Goal: Task Accomplishment & Management: Complete application form

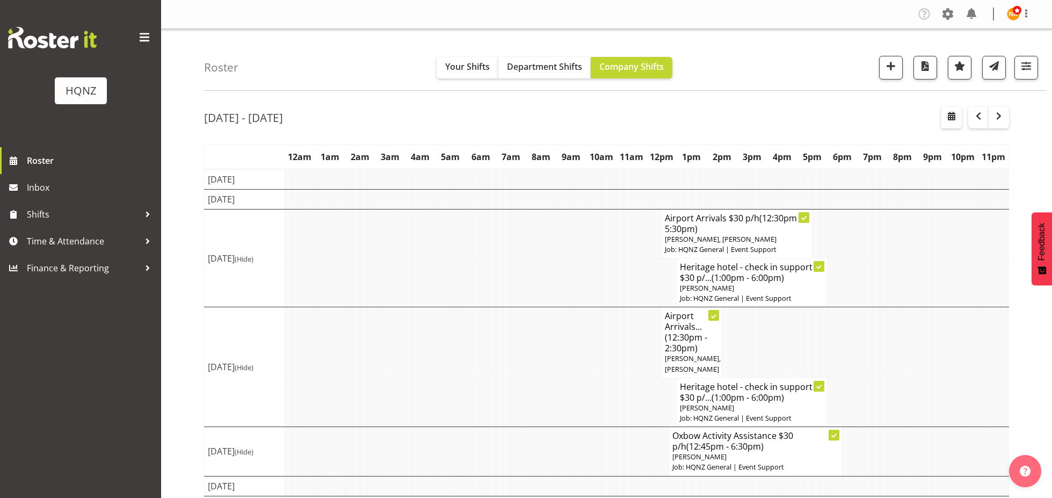
scroll to position [50, 0]
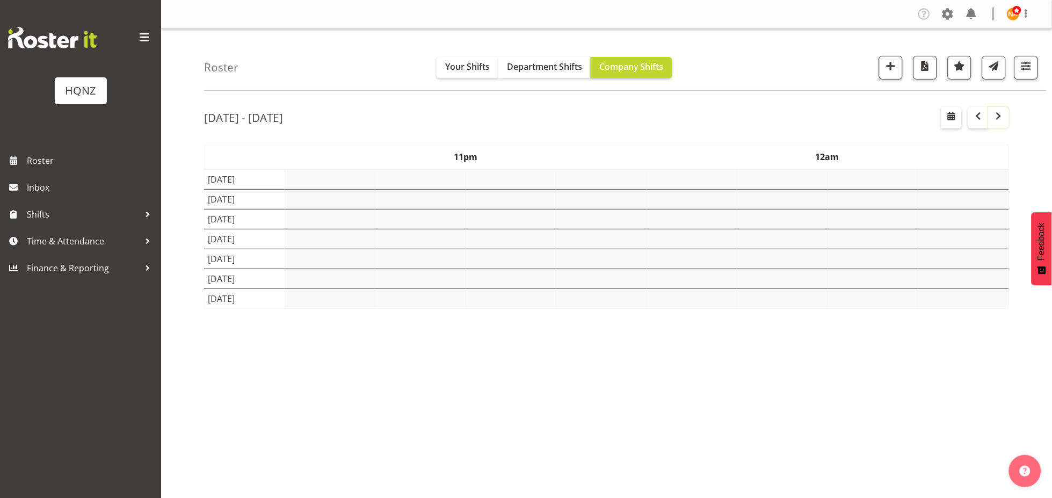
click at [1006, 123] on button "button" at bounding box center [998, 117] width 20 height 21
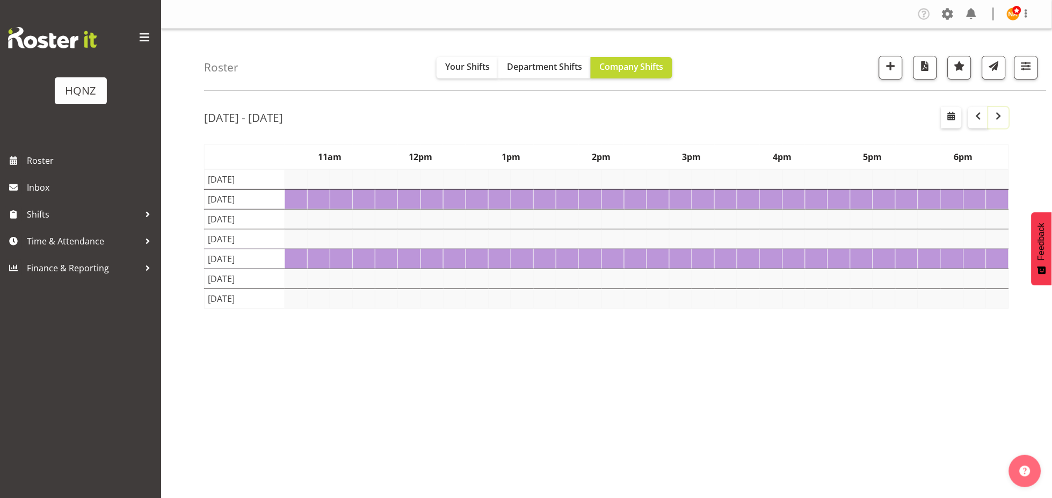
click at [1006, 123] on button "button" at bounding box center [998, 117] width 20 height 21
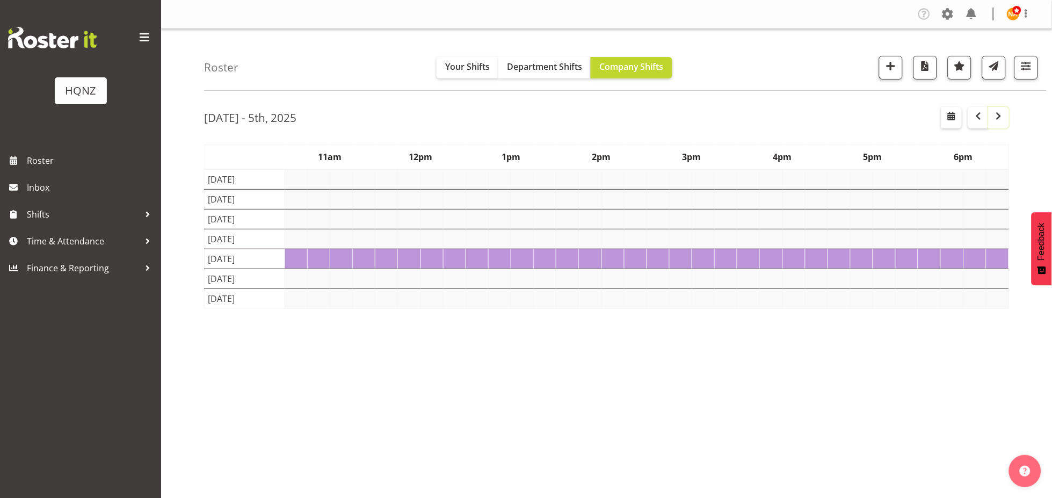
click at [1006, 117] on button "button" at bounding box center [998, 117] width 20 height 21
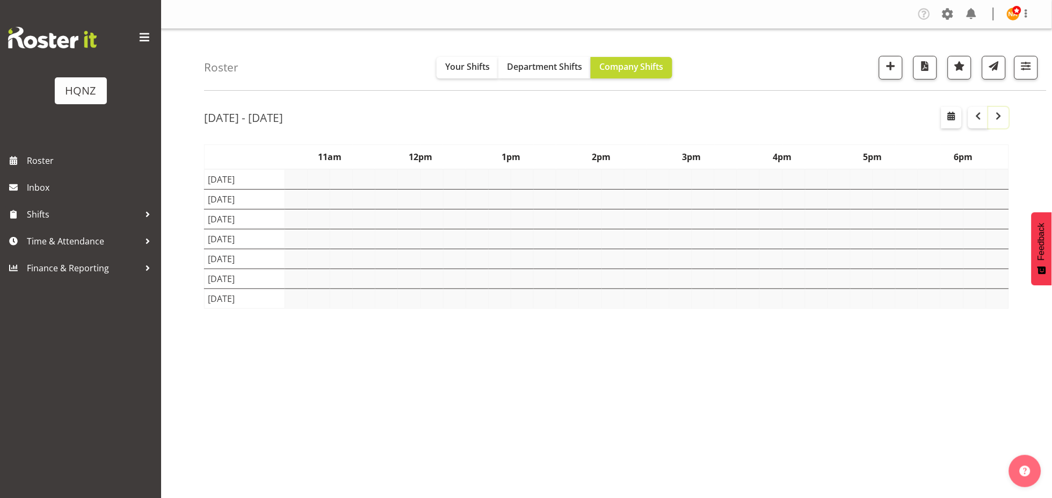
click at [994, 127] on button "button" at bounding box center [998, 117] width 20 height 21
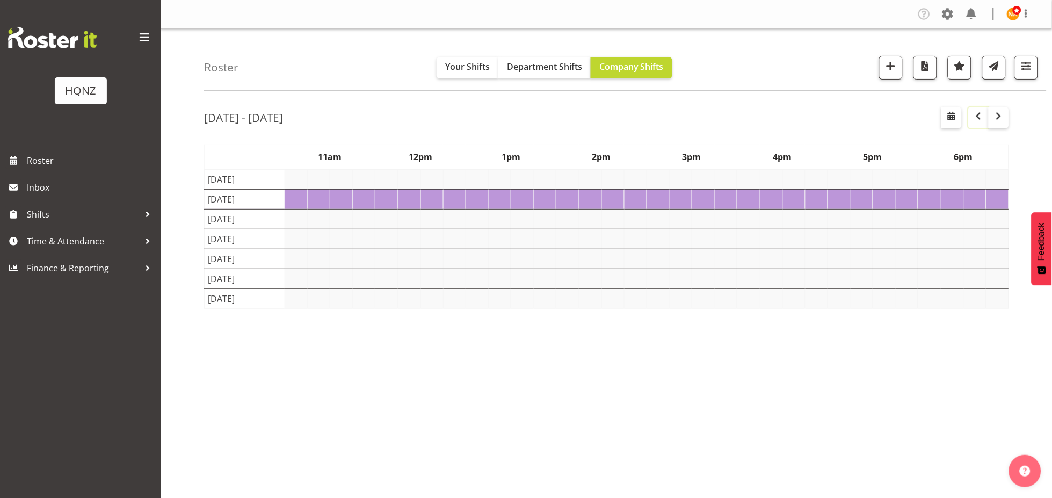
click at [980, 122] on button "button" at bounding box center [978, 117] width 20 height 21
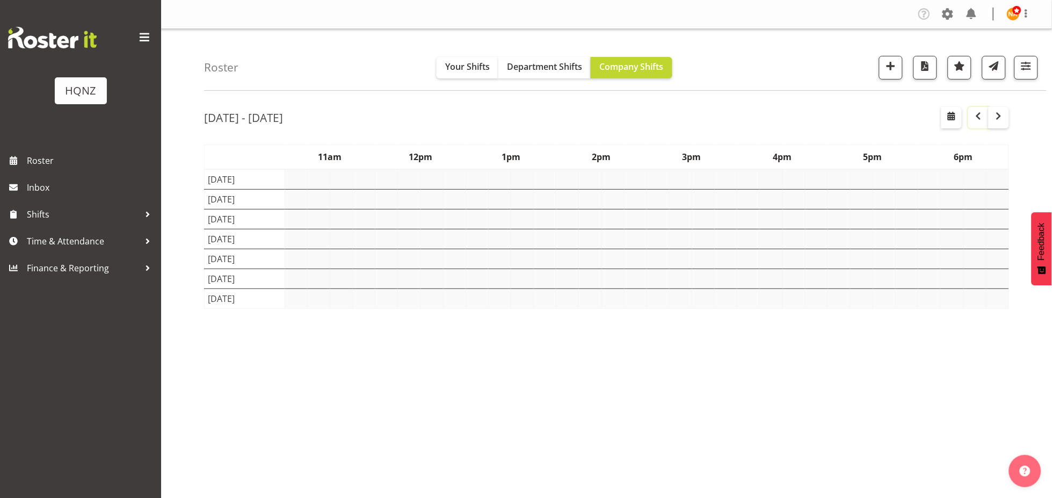
click at [980, 122] on button "button" at bounding box center [978, 117] width 20 height 21
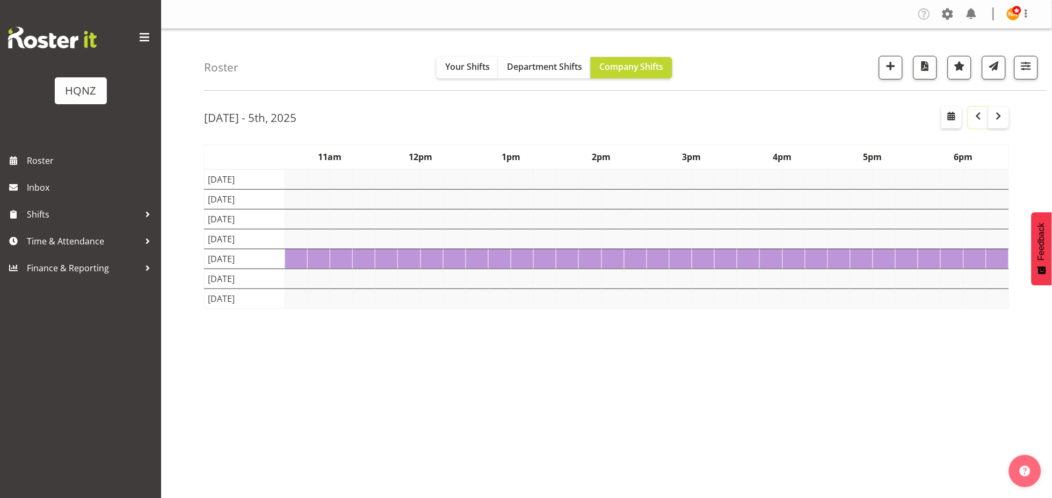
click at [980, 122] on button "button" at bounding box center [978, 117] width 20 height 21
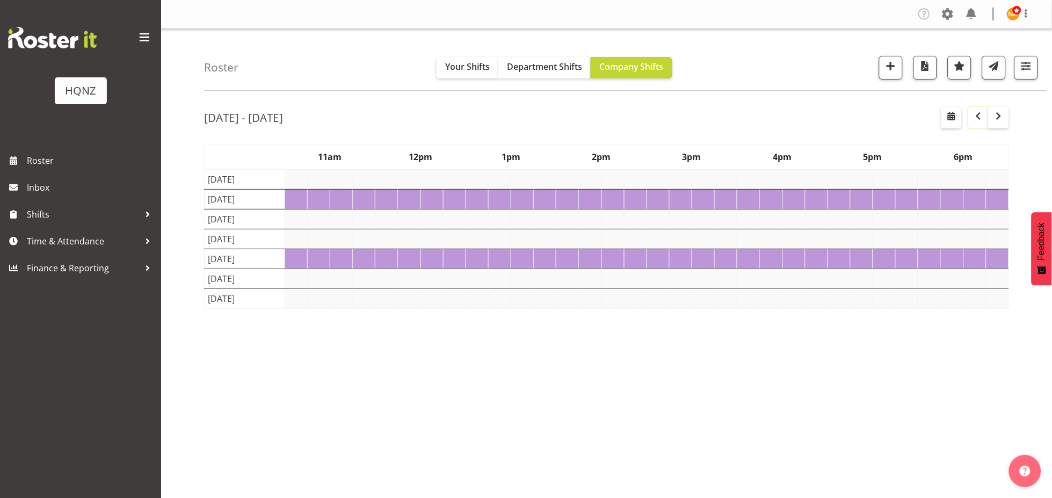
click at [979, 124] on button "button" at bounding box center [978, 117] width 20 height 21
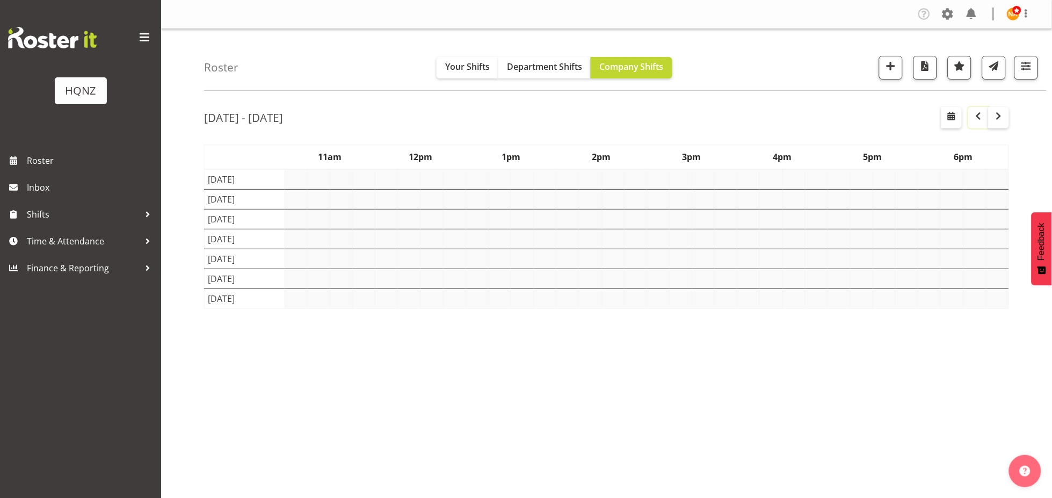
click at [979, 124] on button "button" at bounding box center [978, 117] width 20 height 21
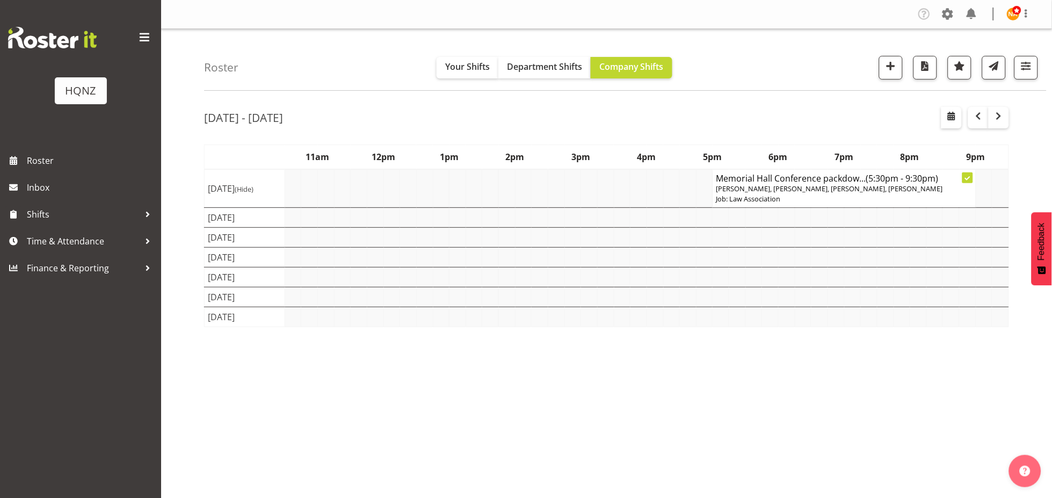
click at [995, 134] on div "Oct 9th - 15th, 2025 October 09 - 15, 2025 Today Day Week Fortnight Month calen…" at bounding box center [628, 313] width 848 height 429
click at [998, 125] on button "button" at bounding box center [998, 117] width 20 height 21
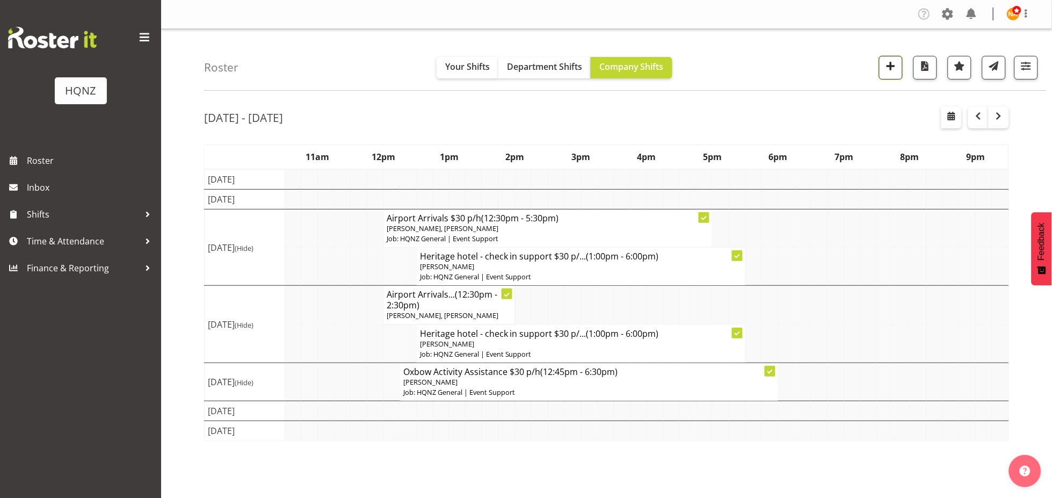
click at [896, 58] on button "button" at bounding box center [891, 68] width 24 height 24
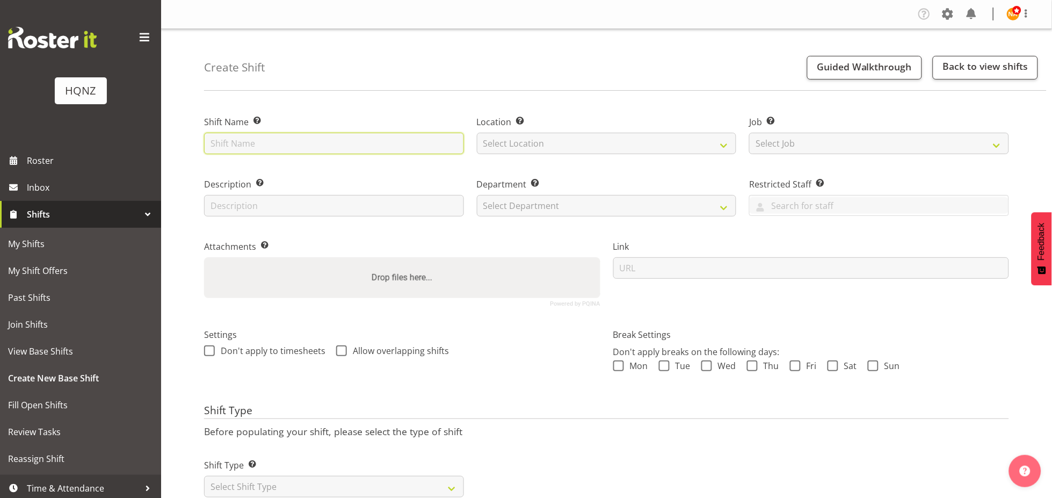
click at [312, 148] on input "text" at bounding box center [334, 143] width 260 height 21
type input "Zipline assistance"
drag, startPoint x: 606, startPoint y: 133, endPoint x: 598, endPoint y: 152, distance: 21.2
click at [606, 133] on select "Select Location HQNZ Head Office" at bounding box center [607, 143] width 260 height 21
select select "129"
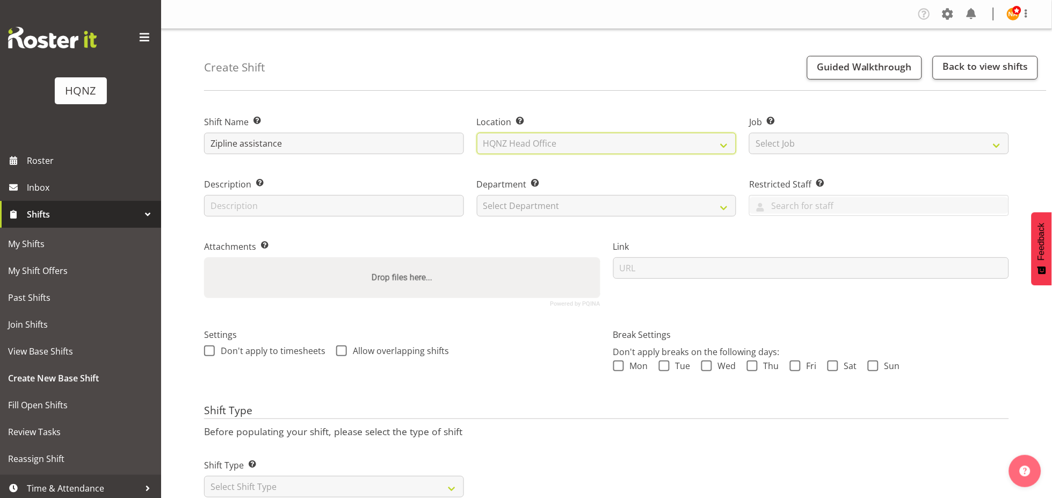
click at [477, 133] on select "Select Location HQNZ Head Office" at bounding box center [607, 143] width 260 height 21
click at [821, 154] on div "Job Set the job or project the shift relates to, if applicable. Select Job Crea…" at bounding box center [878, 131] width 273 height 62
drag, startPoint x: 816, startPoint y: 145, endPoint x: 812, endPoint y: 150, distance: 5.7
click at [815, 146] on select "Select Job Create new job Auto Super Shoppes Buddle Findlay Carsales Crowne Pla…" at bounding box center [879, 143] width 260 height 21
select select "2187"
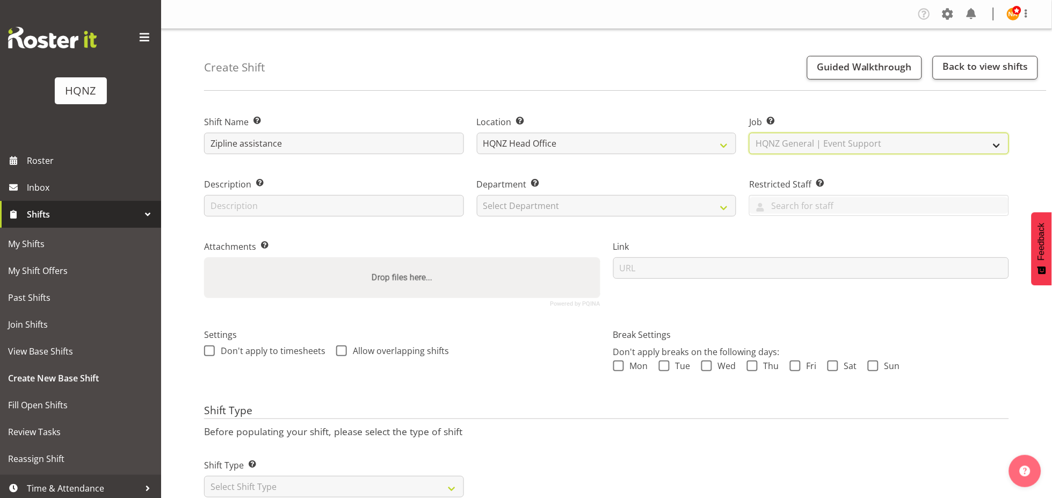
click at [749, 133] on select "Select Job Create new job Auto Super Shoppes Buddle Findlay Carsales Crowne Pla…" at bounding box center [879, 143] width 260 height 21
click at [286, 198] on input "text" at bounding box center [334, 205] width 260 height 21
click at [286, 198] on input "Meet at H" at bounding box center [334, 205] width 260 height 21
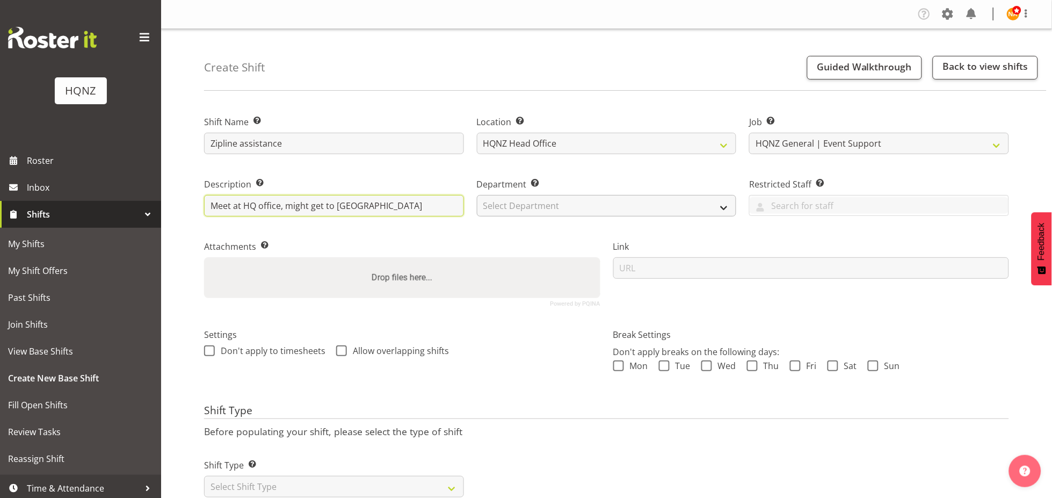
type input "Meet at HQ office, might get to Zipline"
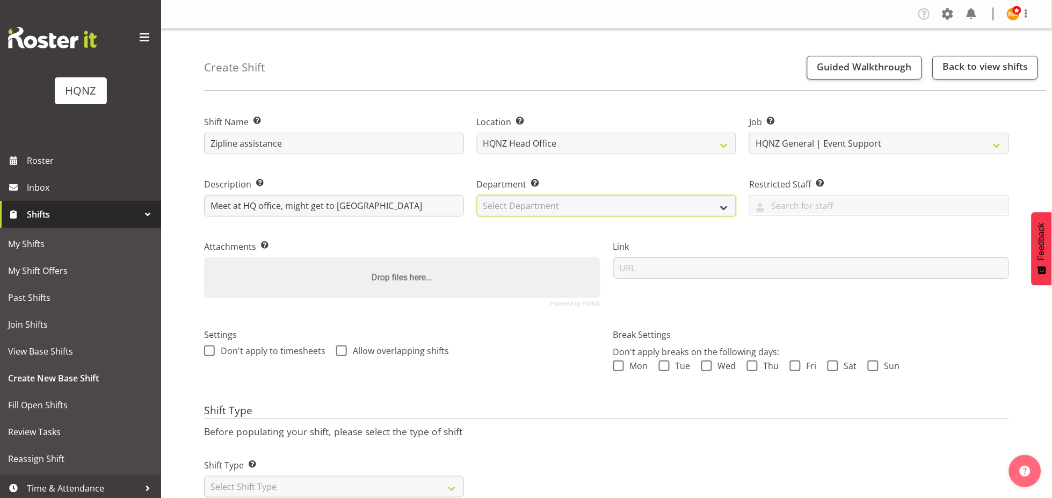
click at [493, 213] on select "Select Department HQ Casual Staff" at bounding box center [607, 205] width 260 height 21
select select "127"
click at [477, 195] on select "Select Department HQ Casual Staff" at bounding box center [607, 205] width 260 height 21
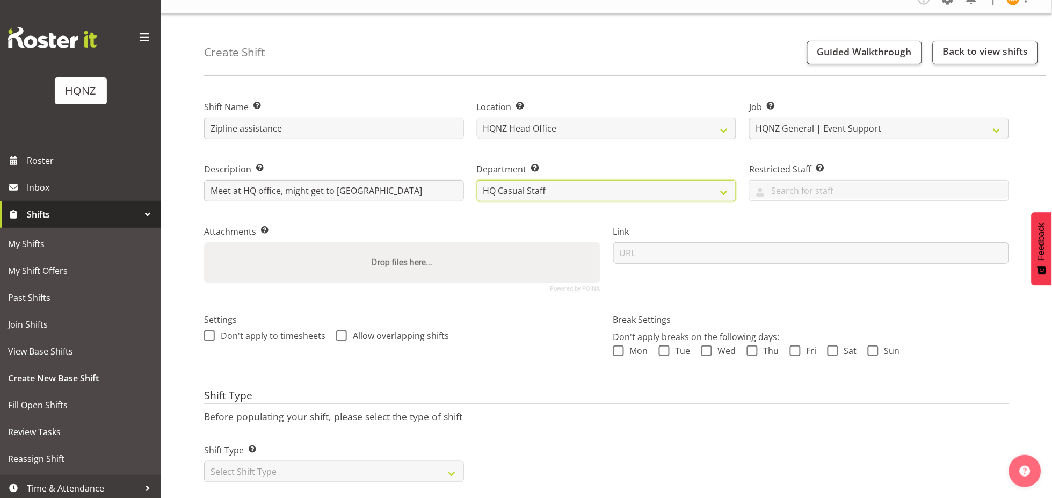
scroll to position [39, 0]
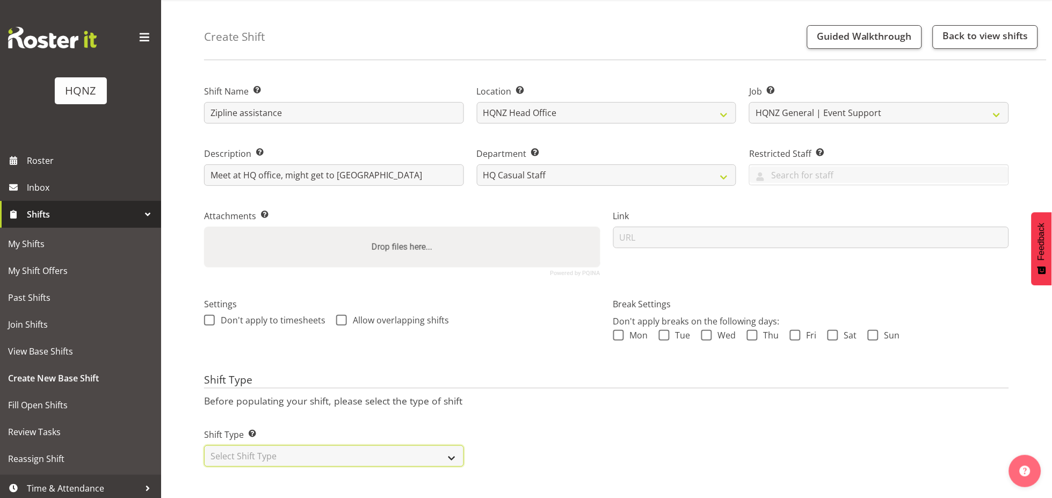
click at [276, 451] on select "Select Shift Type One Off Shift Recurring Shift Rotating Shift" at bounding box center [334, 455] width 260 height 21
select select "one_off"
click at [204, 445] on select "Select Shift Type One Off Shift Recurring Shift Rotating Shift" at bounding box center [334, 455] width 260 height 21
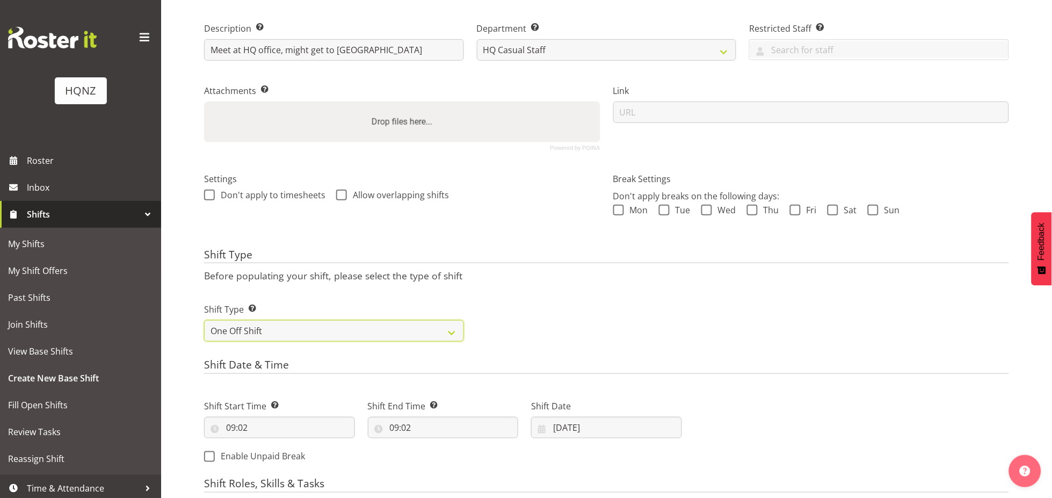
scroll to position [278, 0]
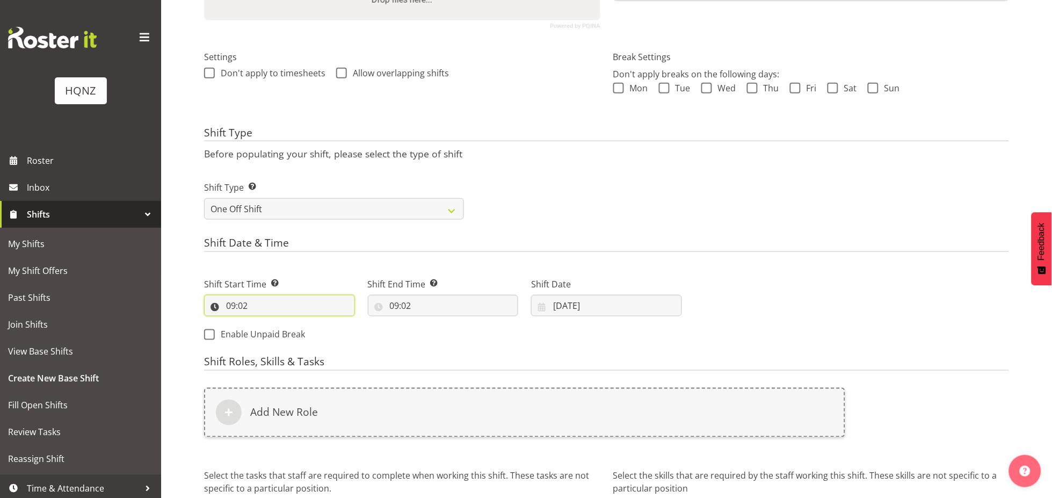
click at [237, 304] on input "09:02" at bounding box center [279, 305] width 151 height 21
click at [276, 329] on select "00 01 02 03 04 05 06 07 08 09 10 11 12 13 14 15 16 17 18 19 20 21 22 23" at bounding box center [277, 333] width 24 height 21
select select "12"
click at [265, 323] on select "00 01 02 03 04 05 06 07 08 09 10 11 12 13 14 15 16 17 18 19 20 21 22 23" at bounding box center [277, 333] width 24 height 21
type input "12:02"
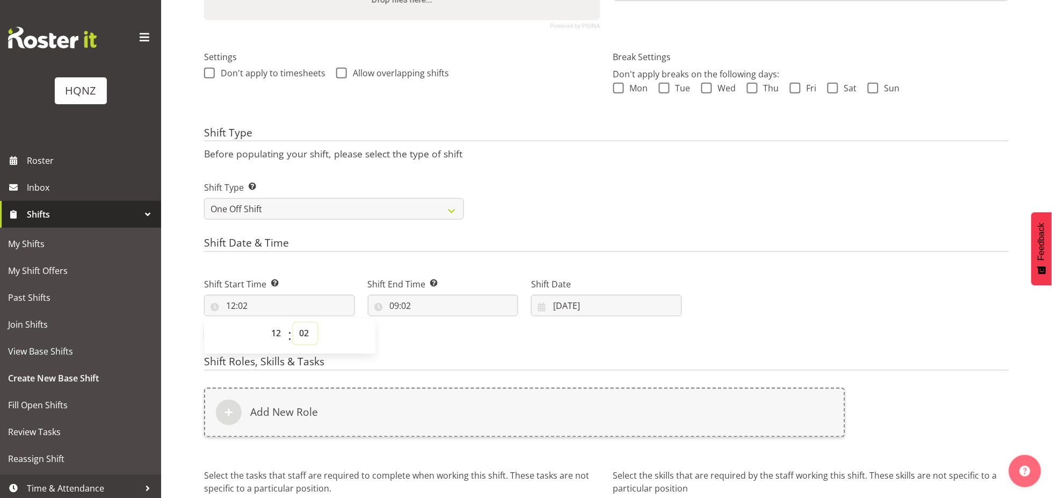
click at [294, 332] on select "00 01 02 03 04 05 06 07 08 09 10 11 12 13 14 15 16 17 18 19 20 21 22 23 24 25 2…" at bounding box center [305, 333] width 24 height 21
select select "30"
click at [293, 323] on select "00 01 02 03 04 05 06 07 08 09 10 11 12 13 14 15 16 17 18 19 20 21 22 23 24 25 2…" at bounding box center [305, 333] width 24 height 21
type input "12:30"
click at [399, 310] on input "09:02" at bounding box center [443, 305] width 151 height 21
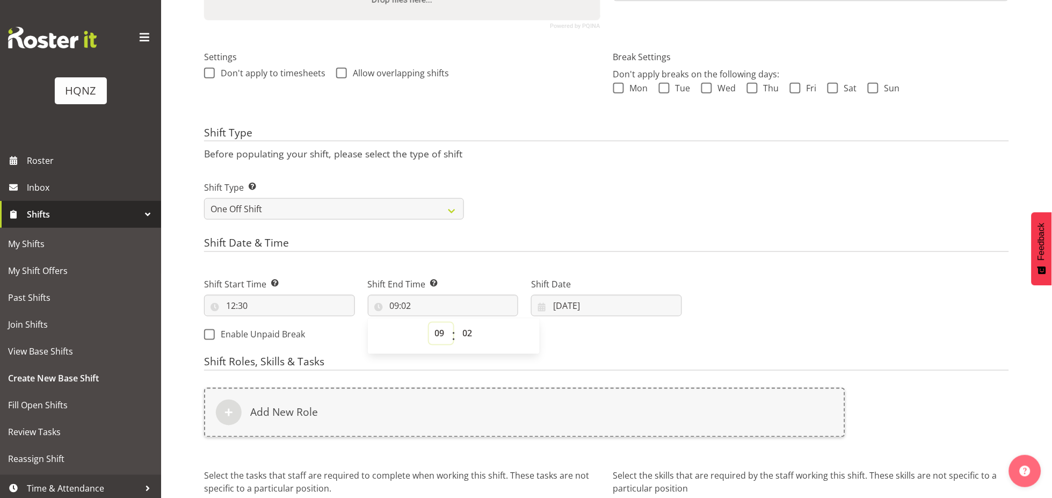
click at [437, 333] on select "00 01 02 03 04 05 06 07 08 09 10 11 12 13 14 15 16 17 18 19 20 21 22 23" at bounding box center [441, 333] width 24 height 21
select select "18"
click at [429, 323] on select "00 01 02 03 04 05 06 07 08 09 10 11 12 13 14 15 16 17 18 19 20 21 22 23" at bounding box center [441, 333] width 24 height 21
type input "18:02"
click at [468, 330] on select "00 01 02 03 04 05 06 07 08 09 10 11 12 13 14 15 16 17 18 19 20 21 22 23 24 25 2…" at bounding box center [469, 333] width 24 height 21
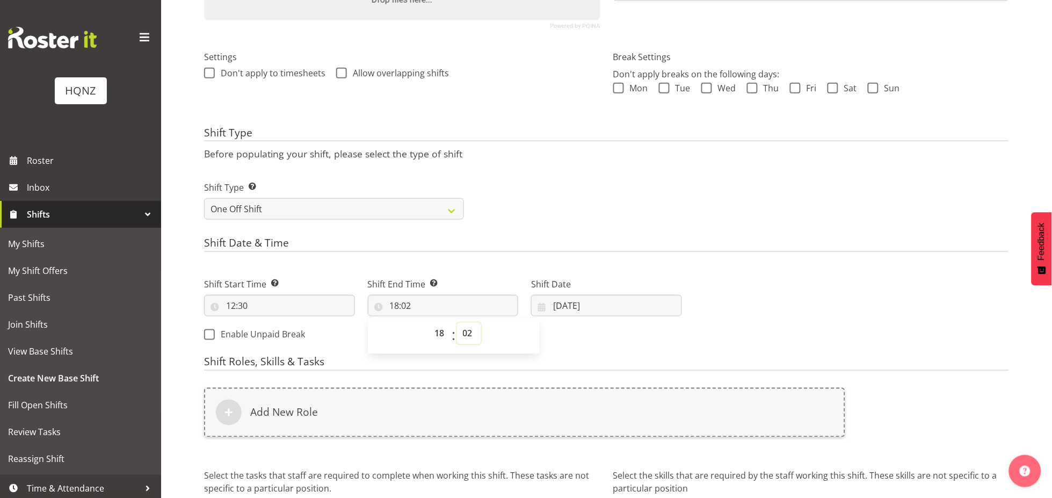
select select "0"
click at [457, 323] on select "00 01 02 03 04 05 06 07 08 09 10 11 12 13 14 15 16 17 18 19 20 21 22 23 24 25 2…" at bounding box center [469, 333] width 24 height 21
type input "18:00"
click at [565, 304] on input "24/09/2025" at bounding box center [606, 305] width 151 height 21
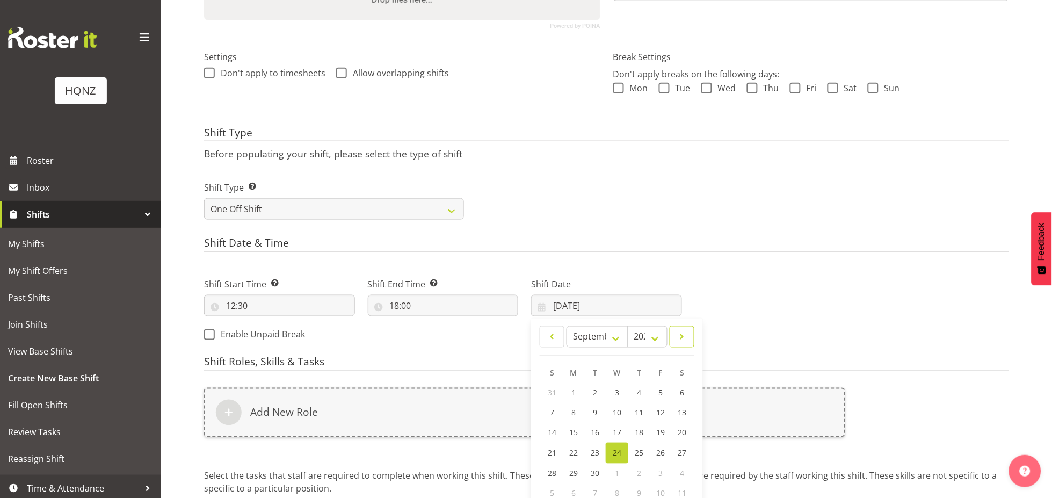
click at [681, 338] on span at bounding box center [681, 336] width 11 height 13
select select "9"
click at [596, 450] on span "21" at bounding box center [595, 452] width 9 height 10
type input "21/10/2025"
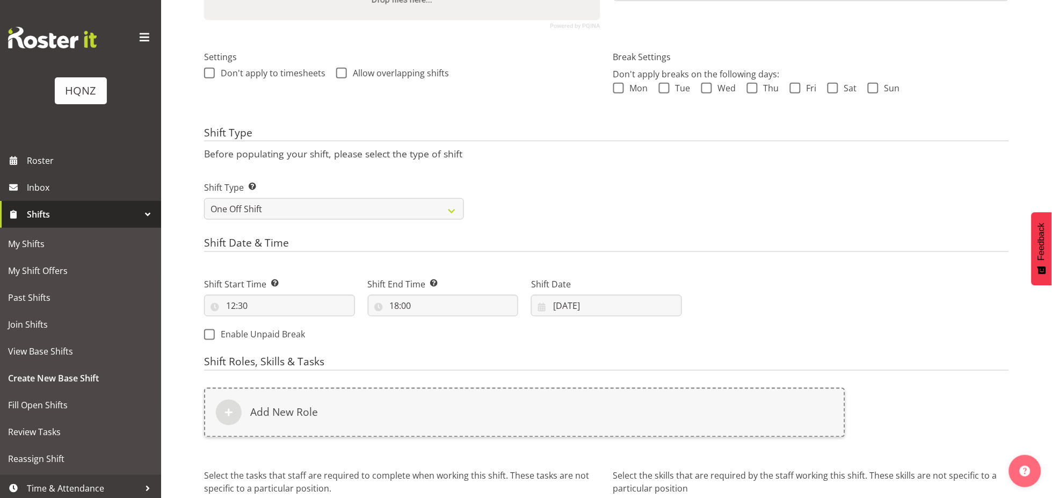
click at [464, 339] on div "Shift Start Time Set the time of the day you wish this shift to start 12:30 00 …" at bounding box center [443, 306] width 491 height 87
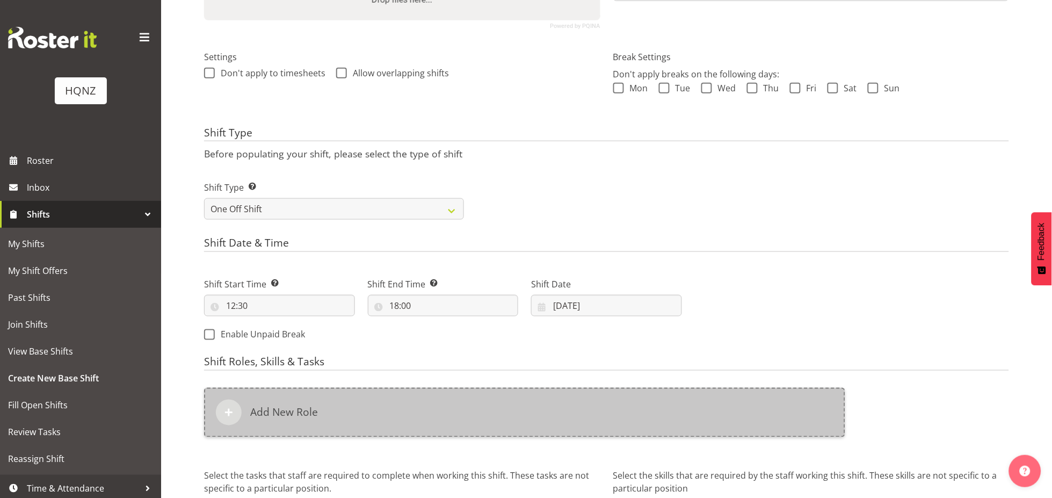
click at [399, 394] on div "Add New Role" at bounding box center [524, 412] width 641 height 49
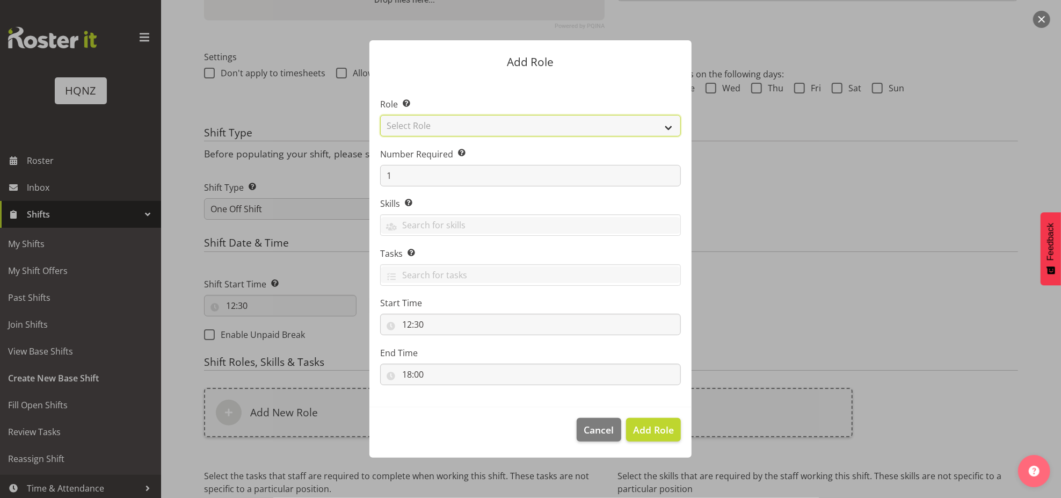
click at [456, 132] on select "Select Role Activity host Airport arrivals/departures Cleaning Event support Te…" at bounding box center [530, 125] width 301 height 21
select select "254"
click at [380, 115] on select "Select Role Activity host Airport arrivals/departures Cleaning Event support Te…" at bounding box center [530, 125] width 301 height 21
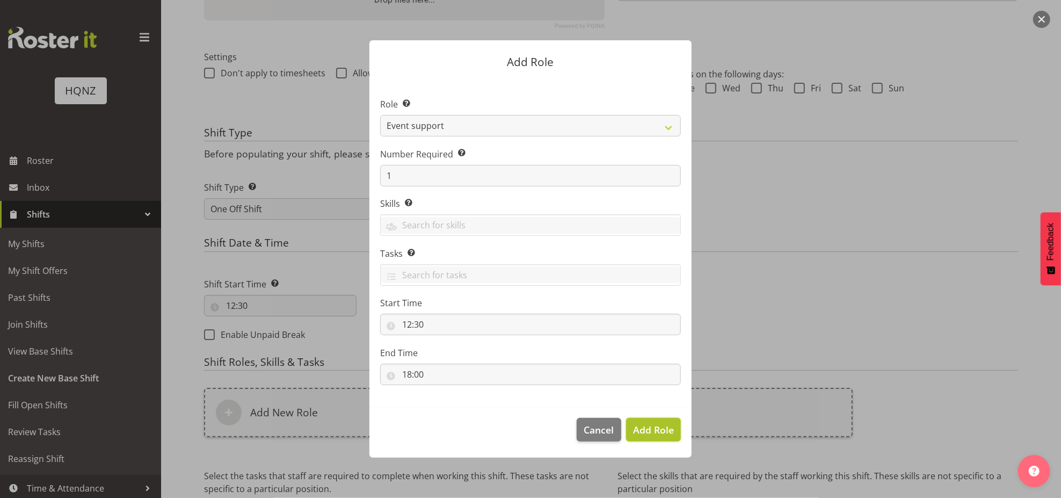
click at [661, 432] on span "Add Role" at bounding box center [653, 429] width 41 height 13
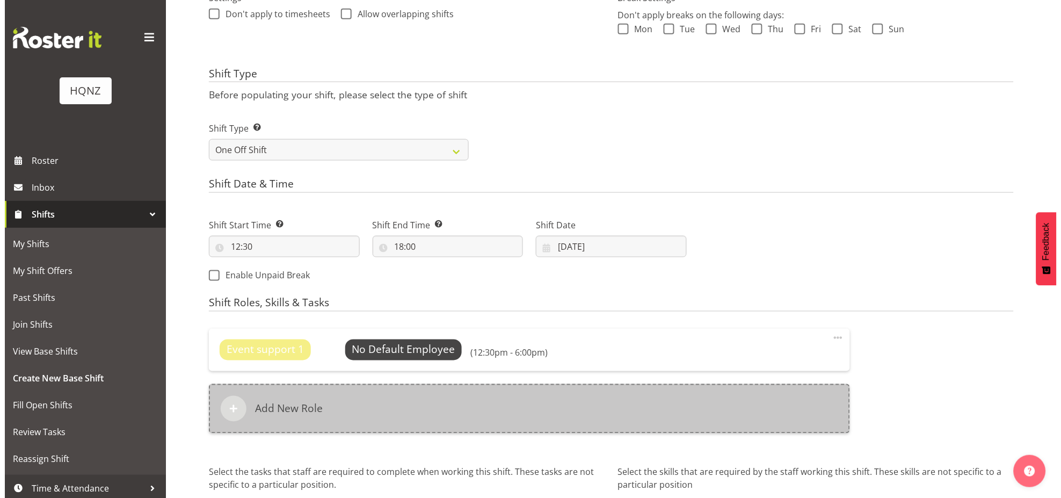
scroll to position [432, 0]
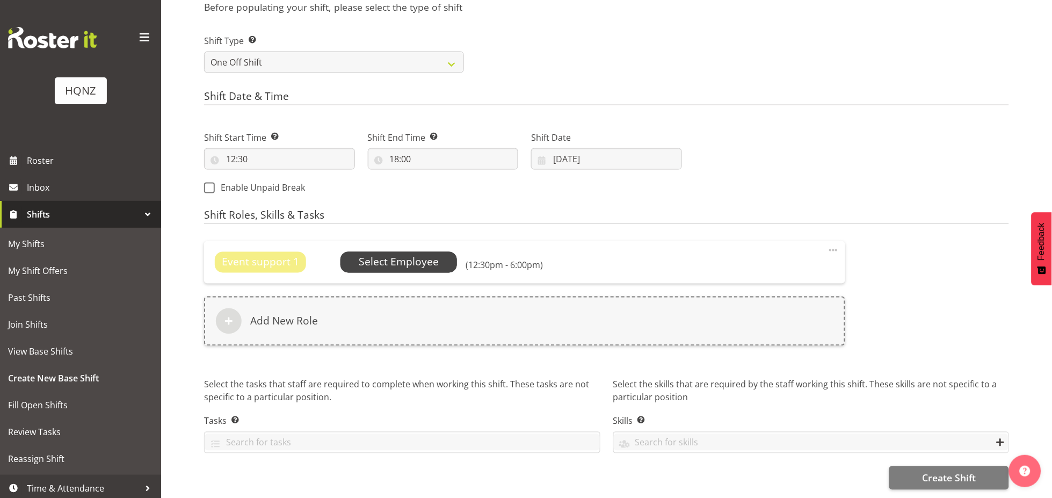
click at [397, 254] on span "Select Employee" at bounding box center [399, 262] width 80 height 16
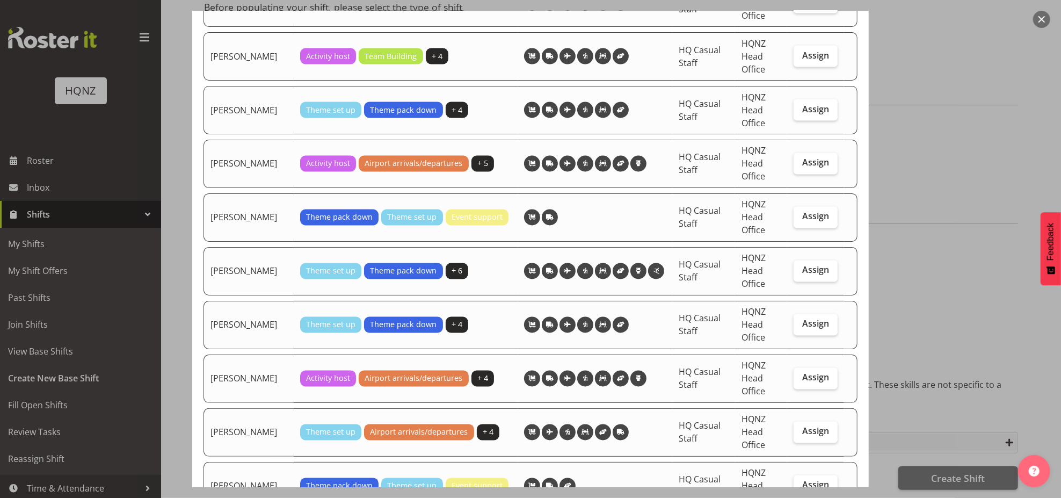
scroll to position [1431, 0]
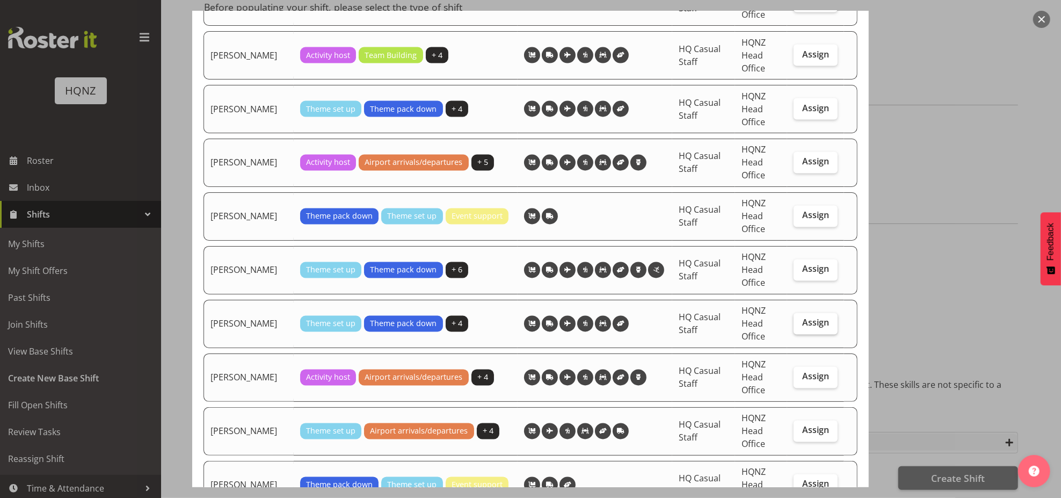
click at [817, 317] on label "Assign" at bounding box center [815, 323] width 44 height 21
click at [800, 319] on input "Assign" at bounding box center [796, 322] width 7 height 7
checkbox input "true"
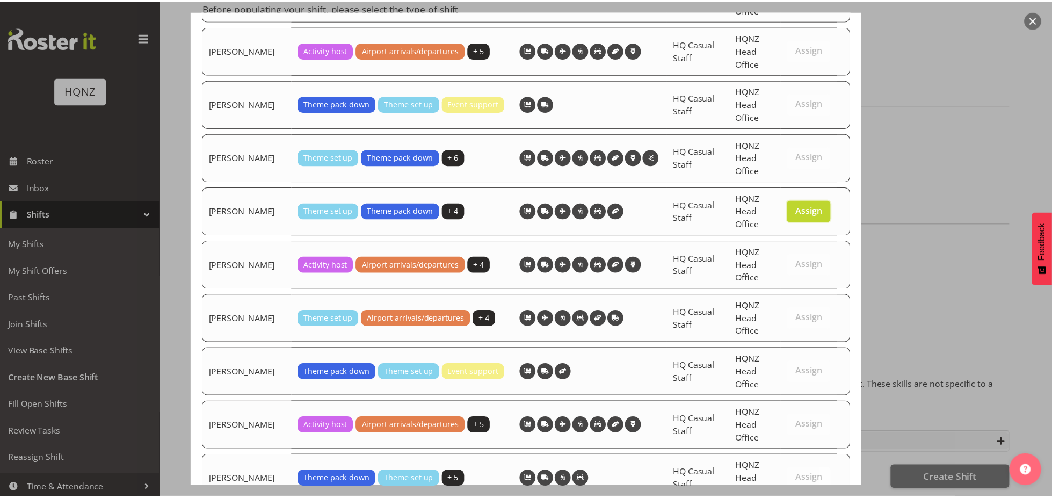
scroll to position [1664, 0]
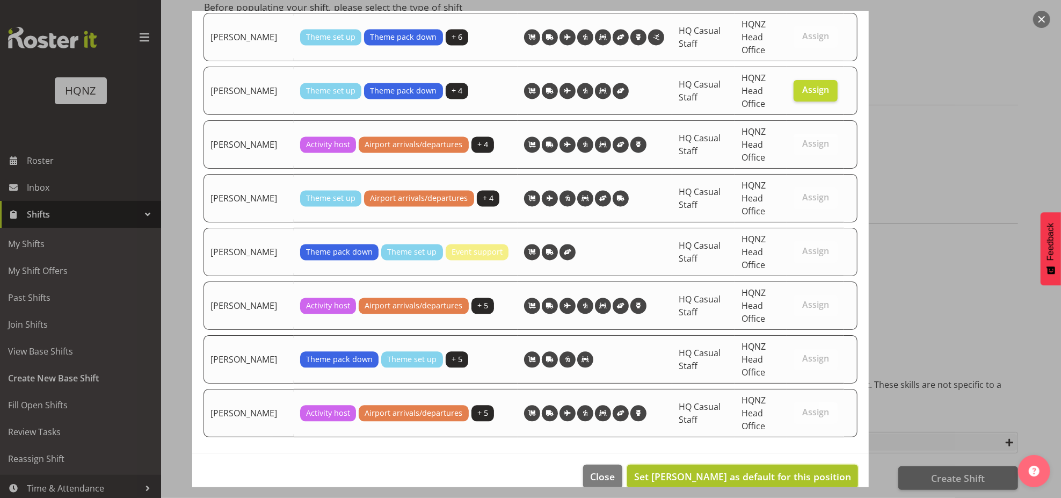
click at [769, 470] on span "Set Rebecca Shaw as default for this position" at bounding box center [742, 476] width 217 height 13
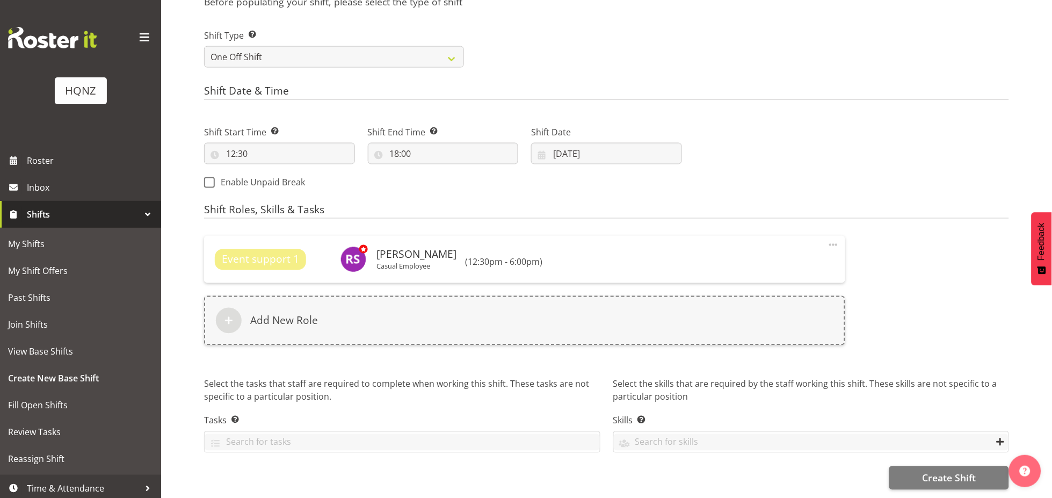
scroll to position [437, 0]
click at [980, 482] on div "Shift Name Enter a name for the shift (e.g. Day Shift). Zipline assistance Loca…" at bounding box center [628, 83] width 848 height 828
click at [973, 474] on span "Create Shift" at bounding box center [949, 478] width 54 height 14
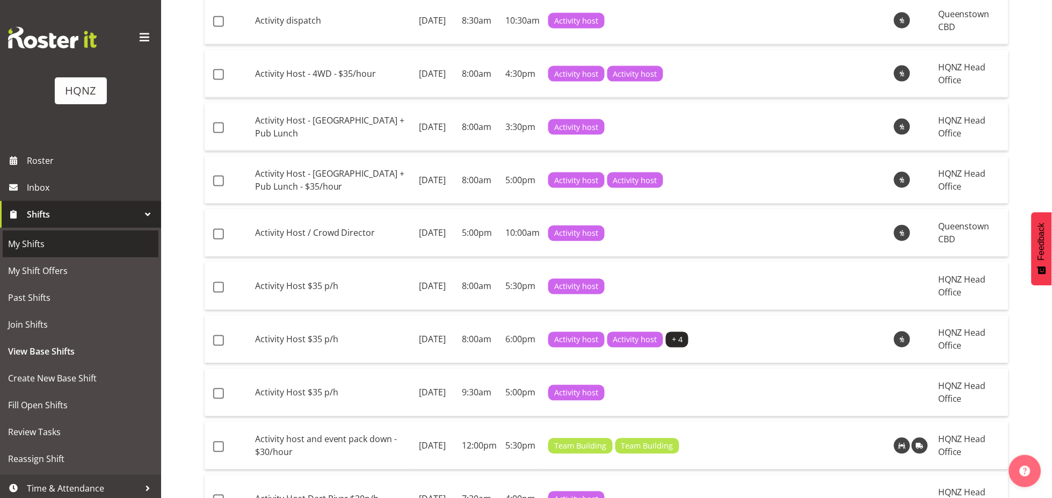
scroll to position [417, 0]
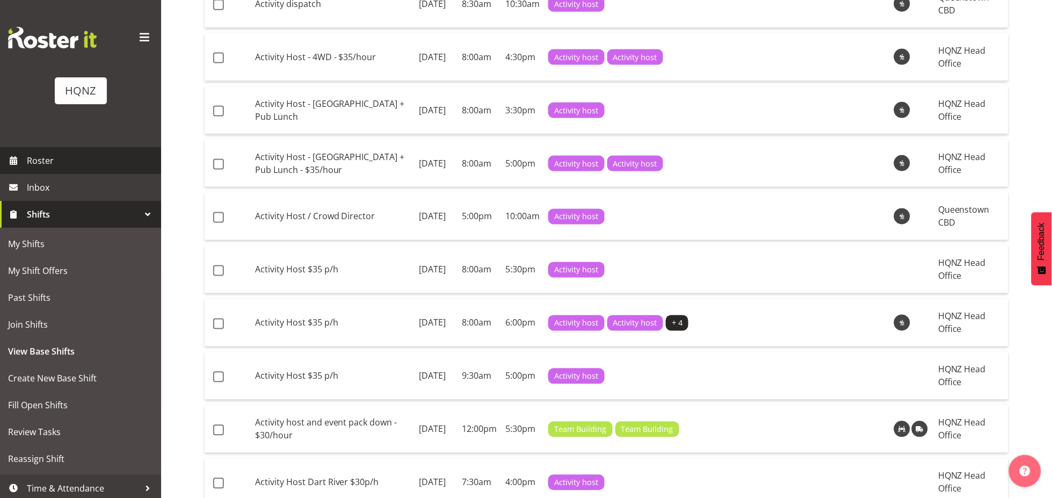
click at [68, 165] on span "Roster" at bounding box center [91, 160] width 129 height 16
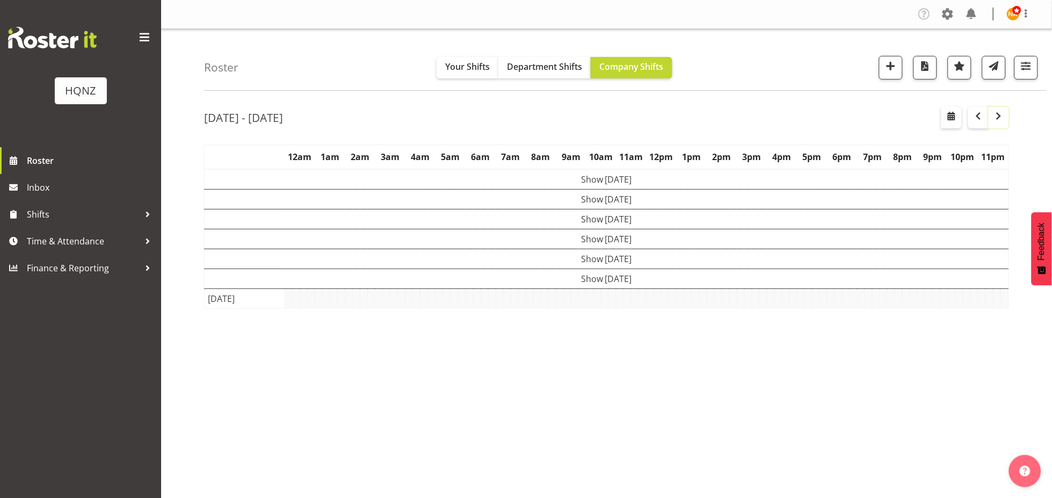
click at [1008, 115] on button "button" at bounding box center [998, 117] width 20 height 21
click at [1008, 121] on button "button" at bounding box center [998, 117] width 20 height 21
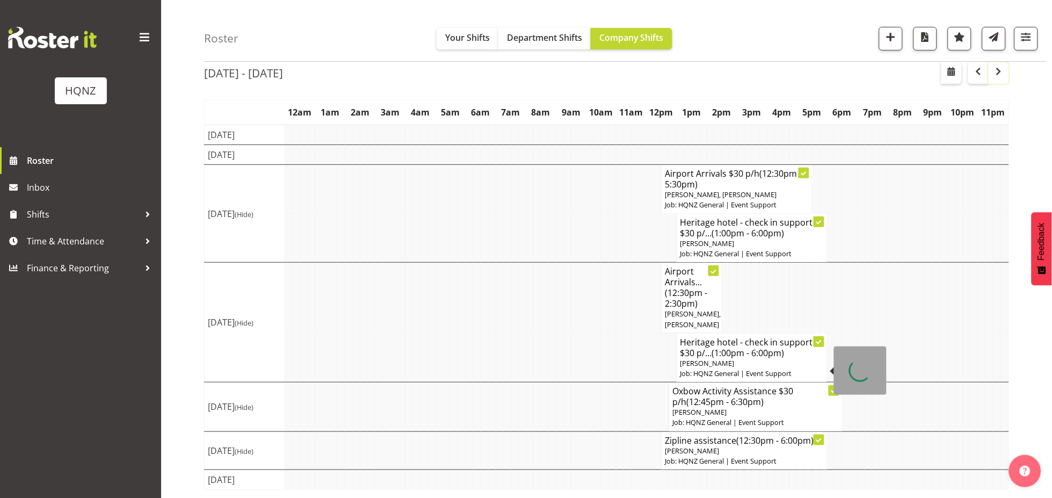
scroll to position [69, 0]
